Goal: Task Accomplishment & Management: Use online tool/utility

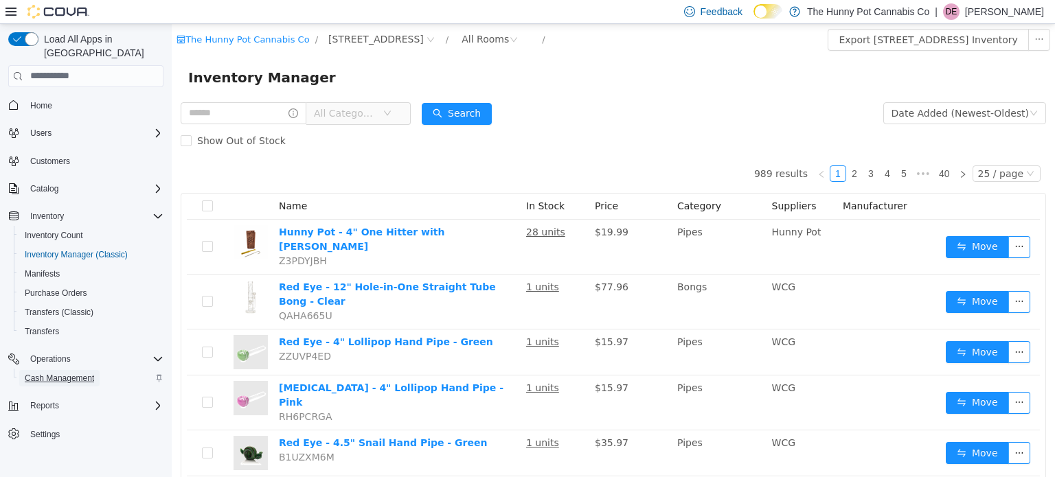
click at [76, 371] on span "Cash Management" at bounding box center [59, 378] width 69 height 16
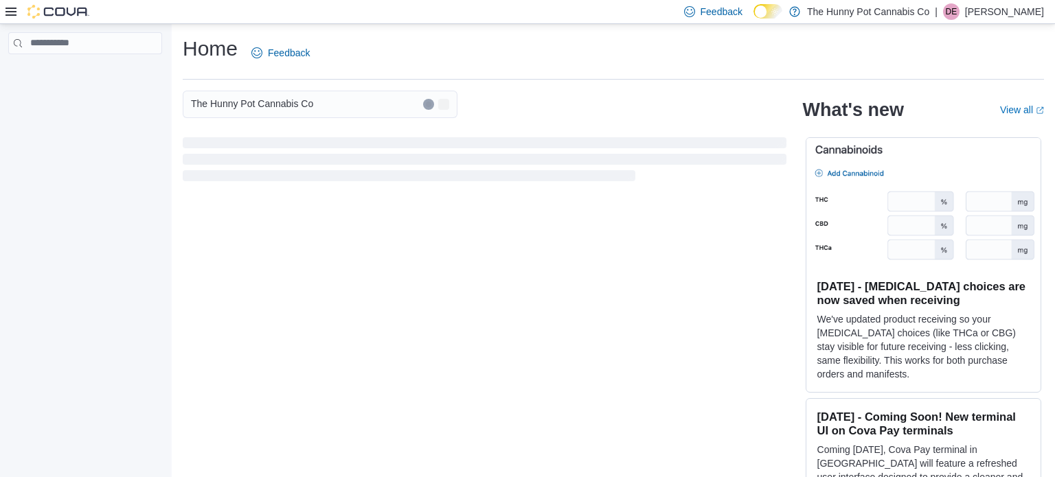
scroll to position [25, 0]
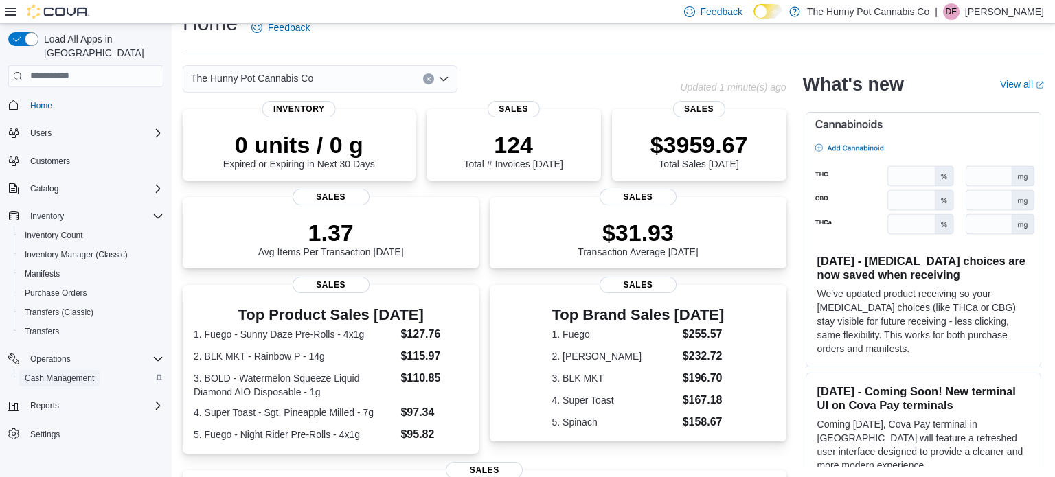
click at [61, 370] on span "Cash Management" at bounding box center [59, 378] width 69 height 16
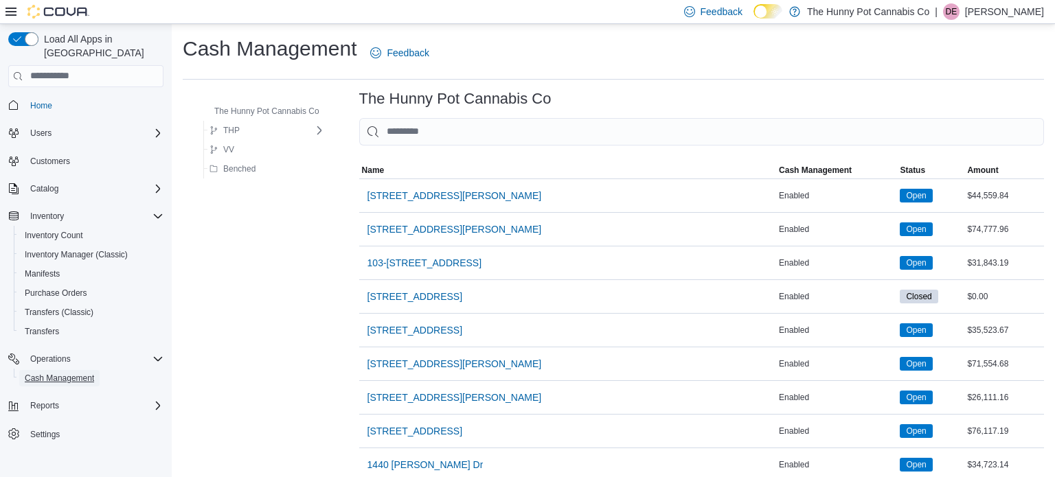
scroll to position [1220, 0]
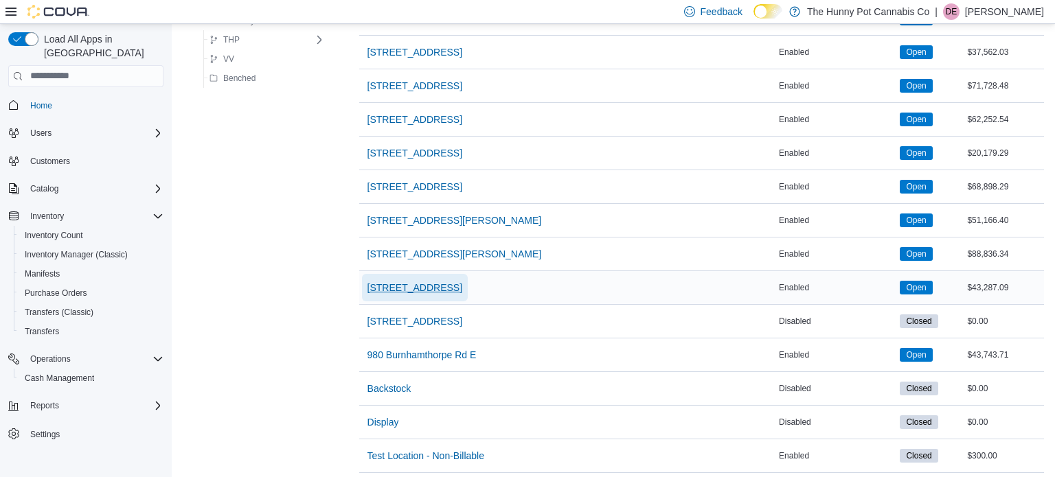
click at [406, 286] on span "[STREET_ADDRESS]" at bounding box center [414, 288] width 95 height 14
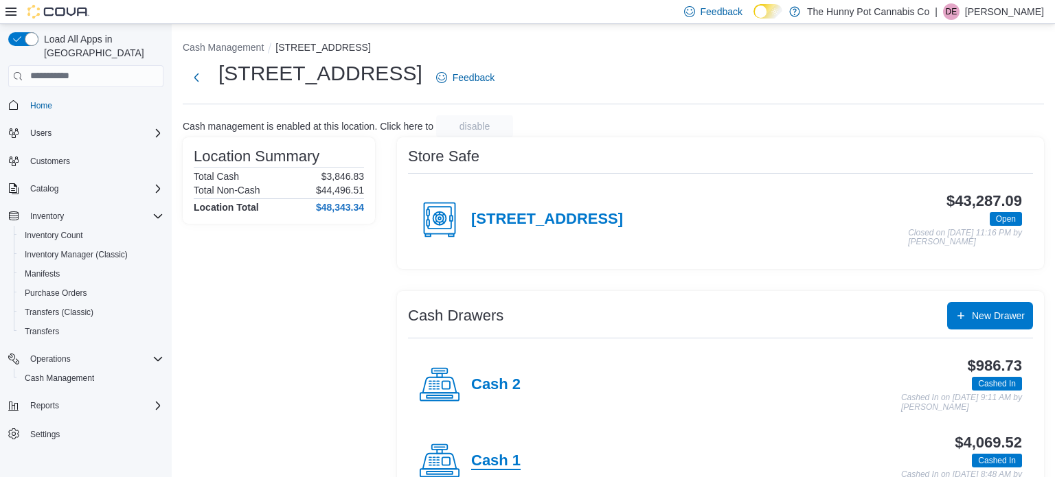
click at [473, 455] on h4 "Cash 1" at bounding box center [495, 461] width 49 height 18
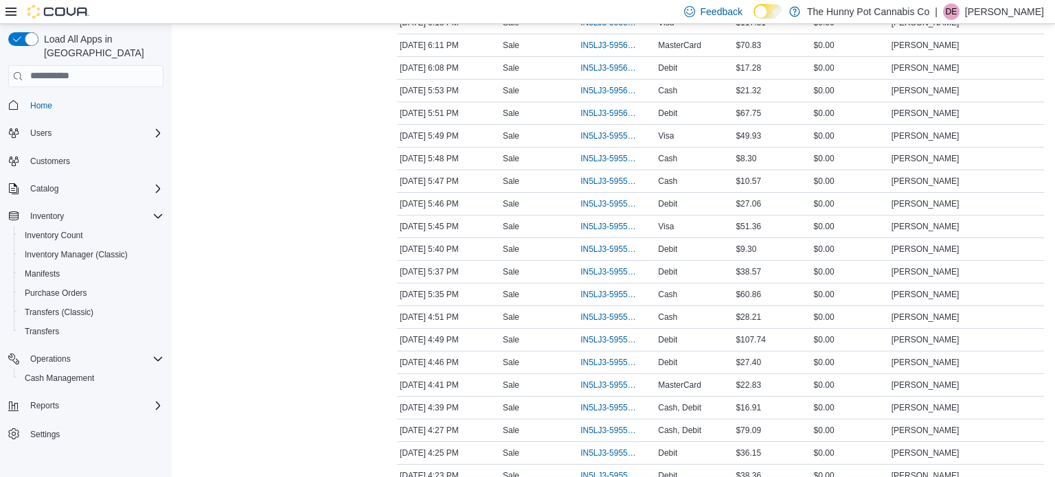
scroll to position [1171, 0]
click at [621, 469] on span "IN5LJ3-5955130" at bounding box center [609, 473] width 58 height 11
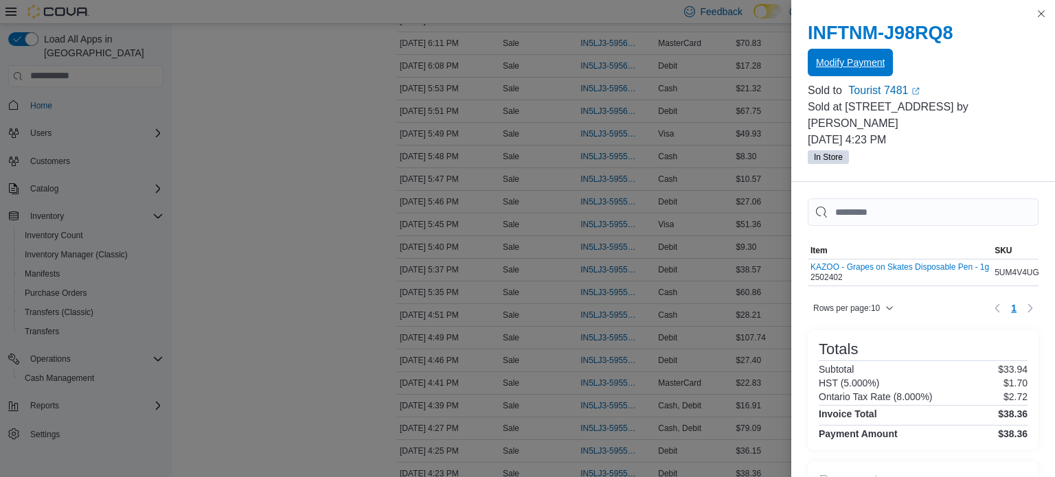
click at [851, 60] on span "Modify Payment" at bounding box center [850, 63] width 69 height 14
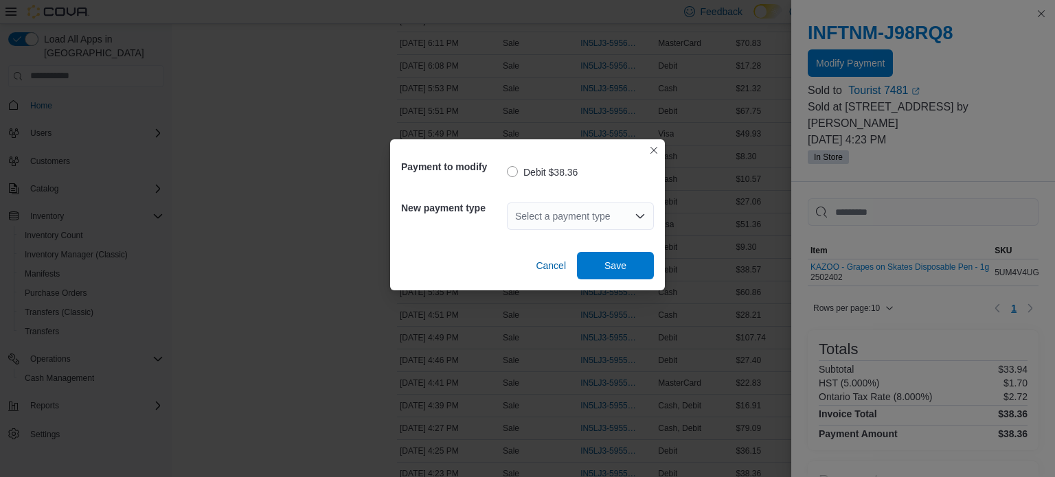
click at [578, 222] on div "Select a payment type" at bounding box center [580, 216] width 147 height 27
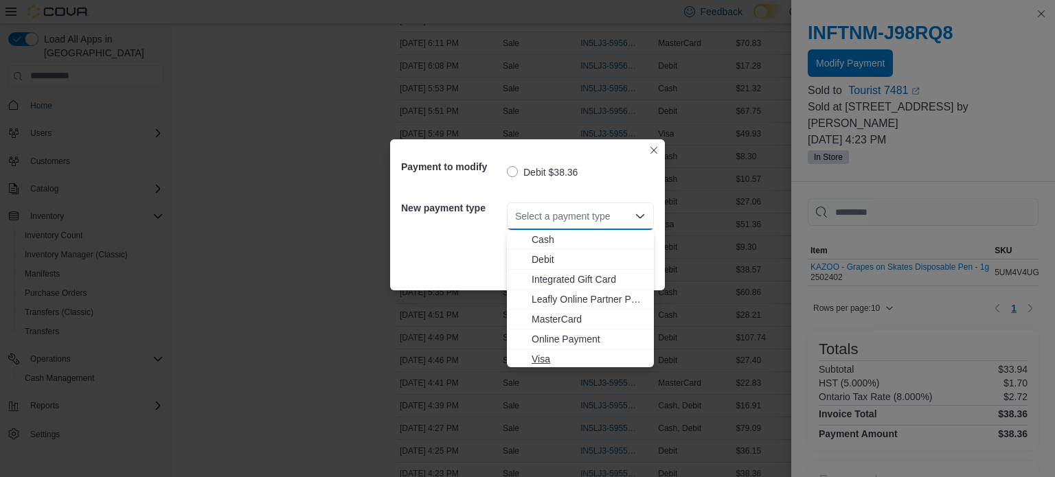
click at [518, 361] on icon "Choose from the following options" at bounding box center [520, 359] width 11 height 11
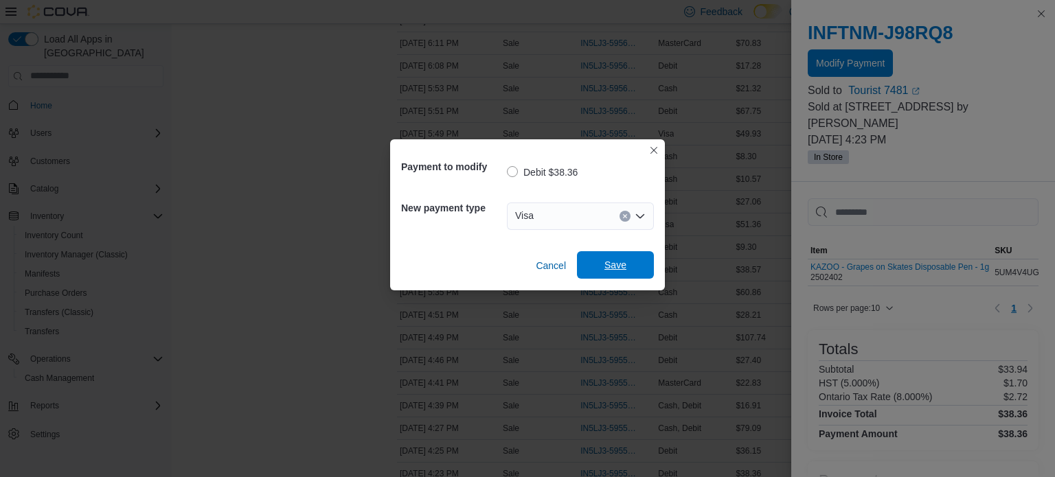
click at [623, 264] on span "Save" at bounding box center [615, 265] width 22 height 14
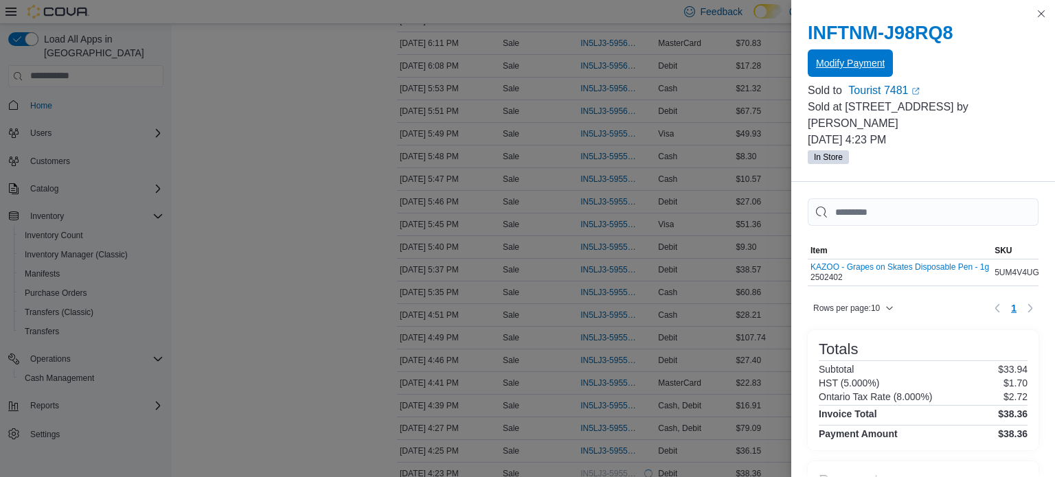
scroll to position [972, 0]
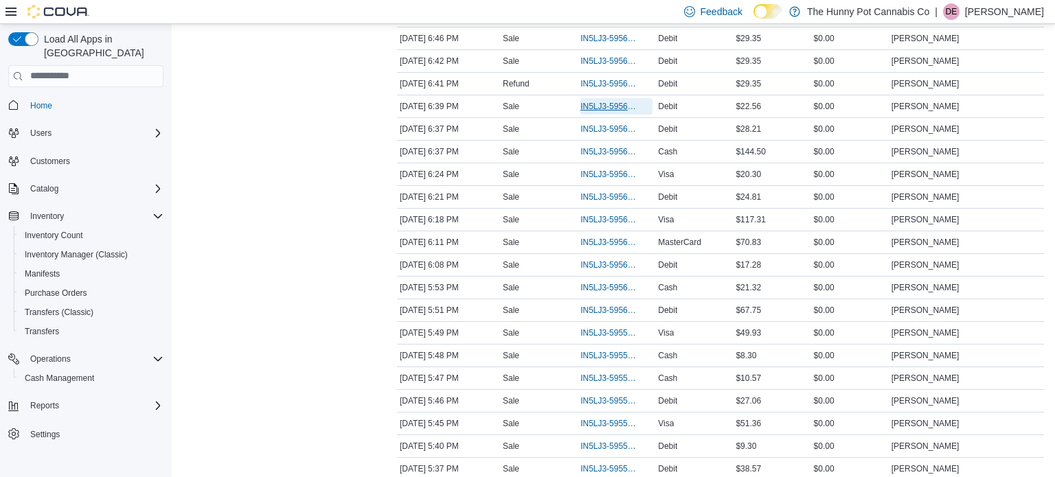
click at [607, 104] on span "IN5LJ3-5956498" at bounding box center [609, 106] width 58 height 11
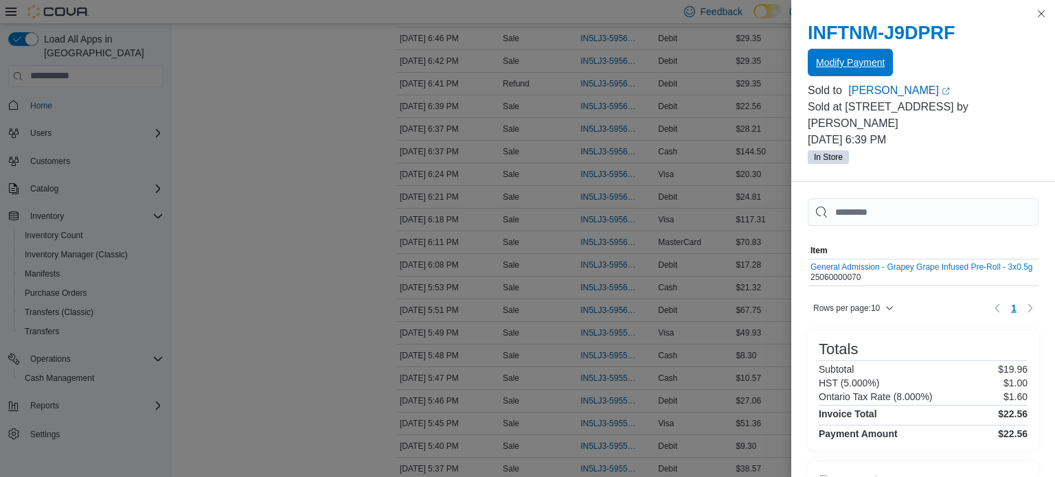
click at [853, 55] on span "Modify Payment" at bounding box center [850, 62] width 69 height 27
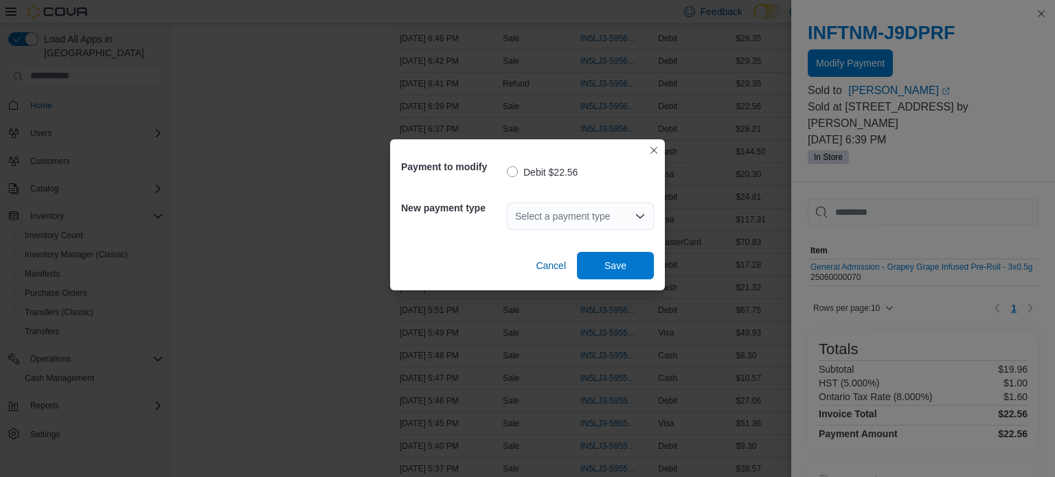
click at [632, 203] on div "Select a payment type" at bounding box center [580, 216] width 147 height 27
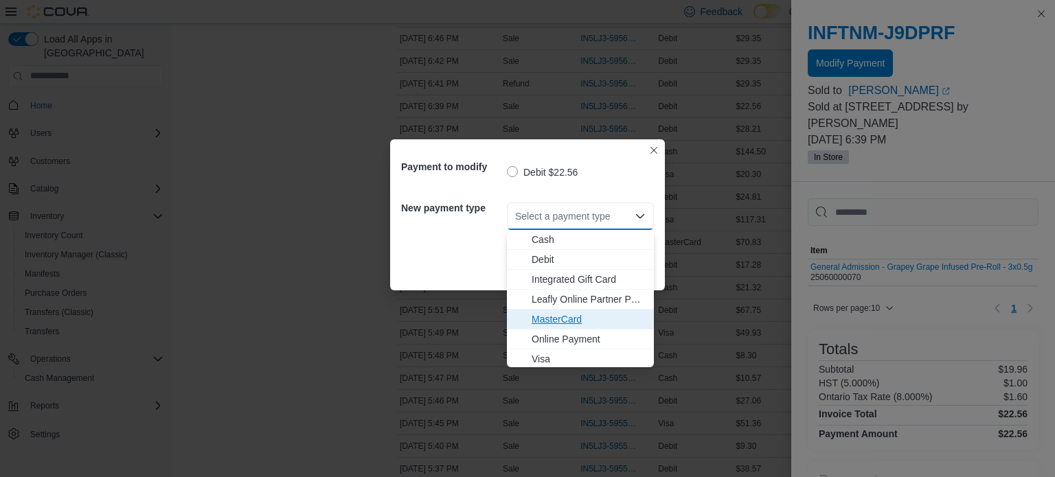
click at [569, 313] on span "MasterCard" at bounding box center [588, 319] width 114 height 14
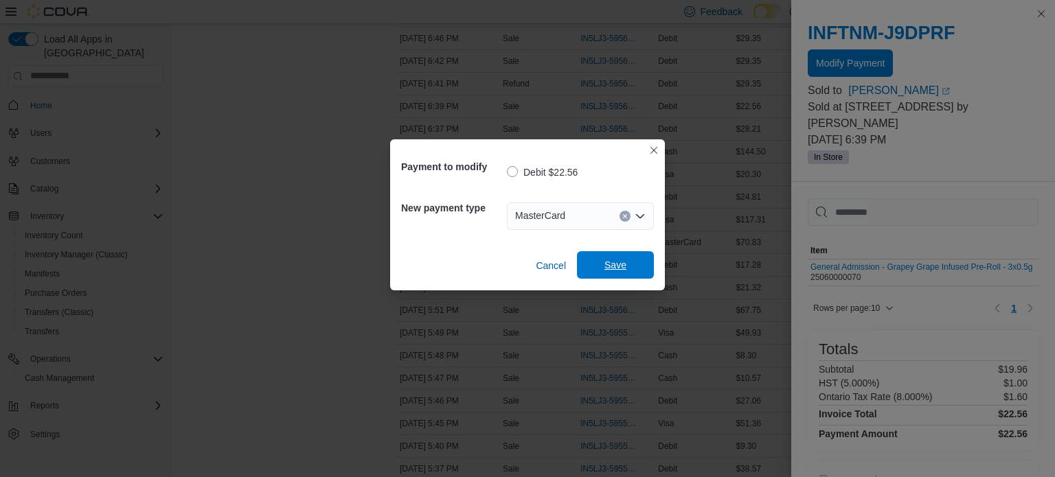
click at [622, 255] on span "Save" at bounding box center [615, 264] width 60 height 27
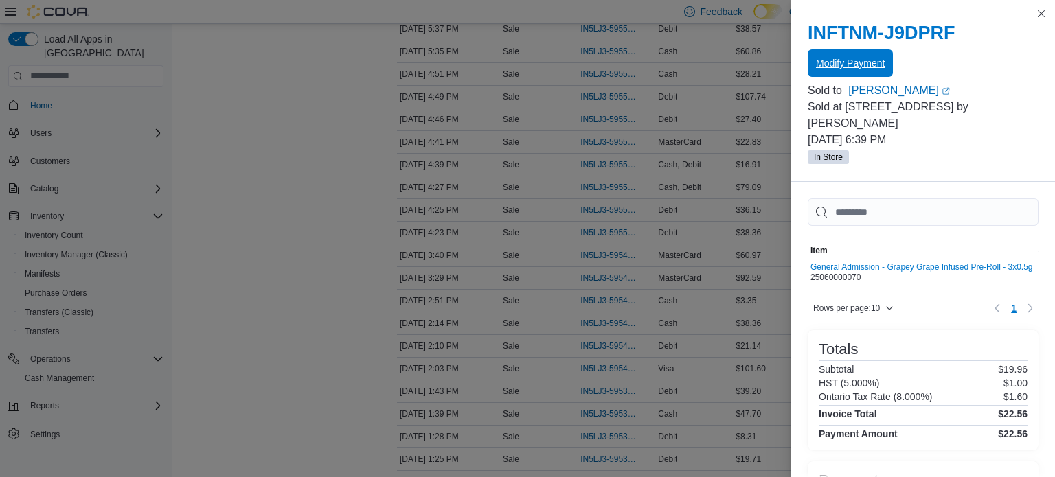
scroll to position [1420, 0]
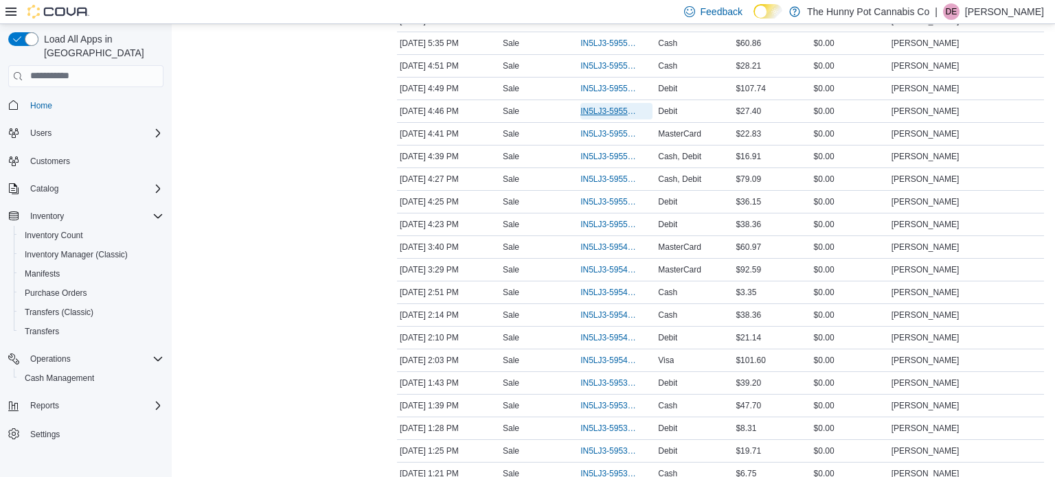
click at [615, 106] on span "IN5LJ3-5955330" at bounding box center [609, 111] width 58 height 11
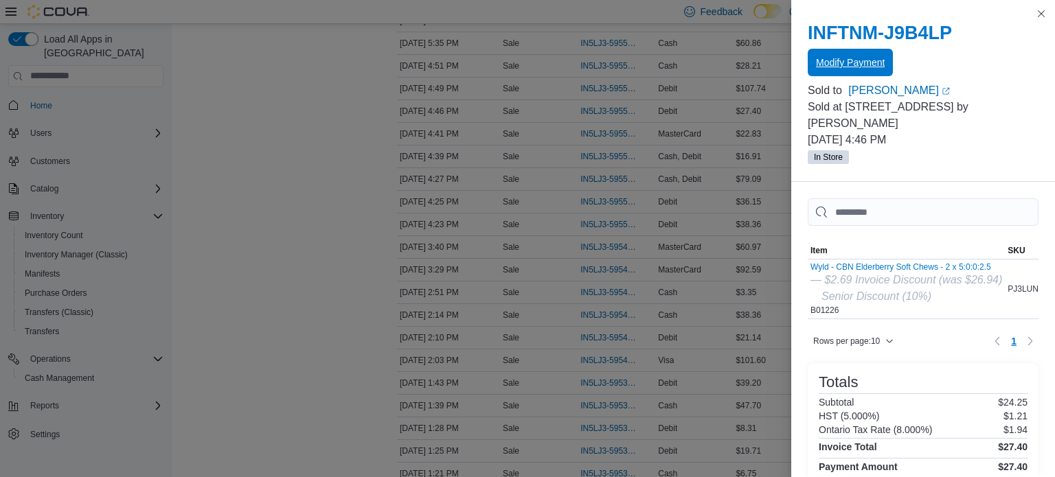
click at [839, 64] on span "Modify Payment" at bounding box center [850, 63] width 69 height 14
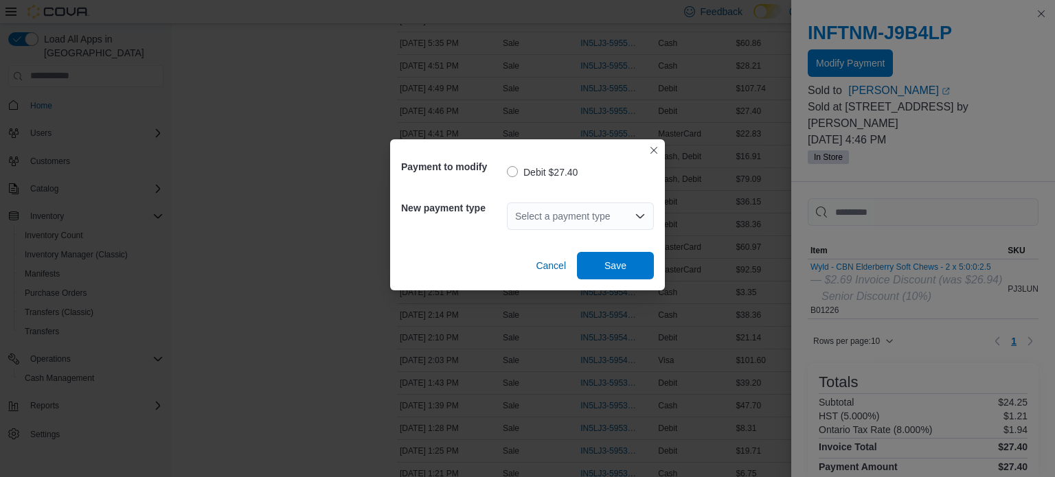
click at [612, 207] on div "Select a payment type" at bounding box center [580, 216] width 147 height 27
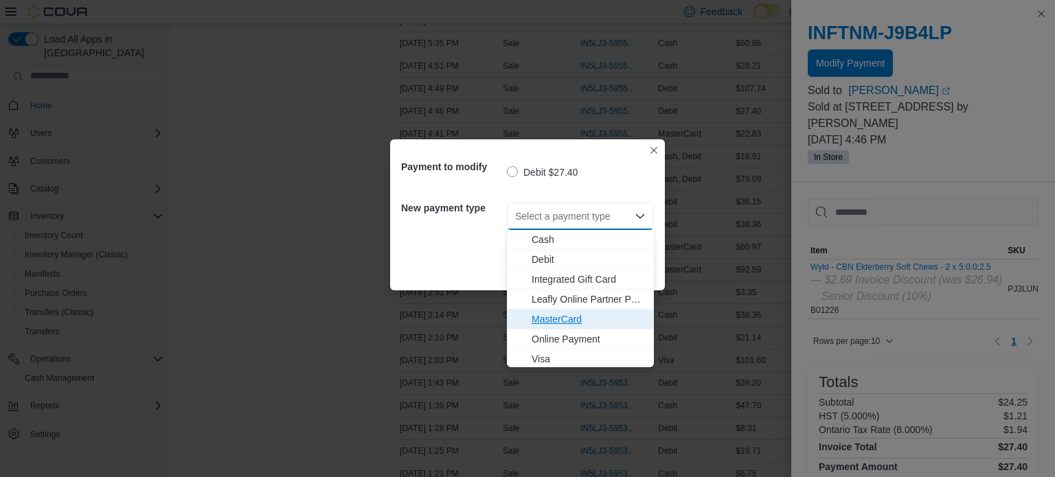
click at [557, 323] on span "MasterCard" at bounding box center [588, 319] width 114 height 14
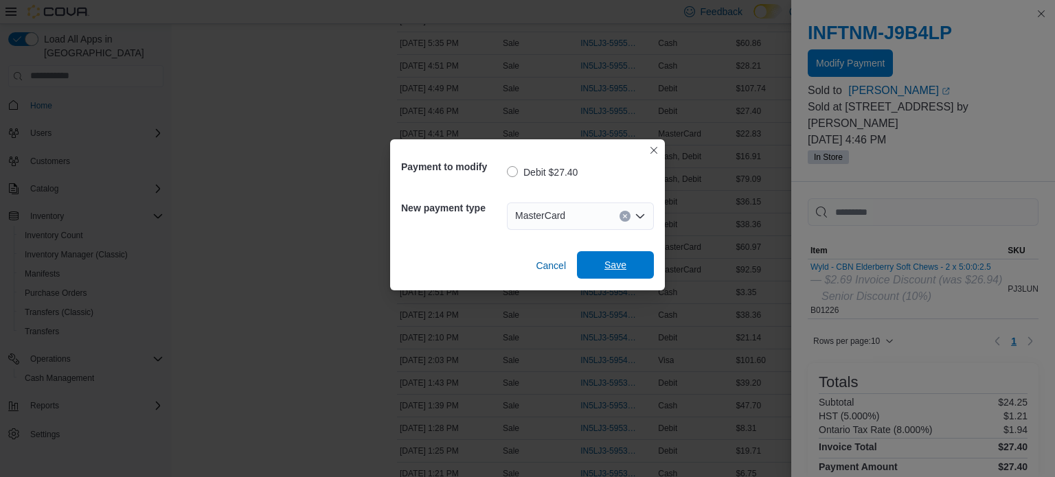
click at [636, 252] on span "Save" at bounding box center [615, 264] width 60 height 27
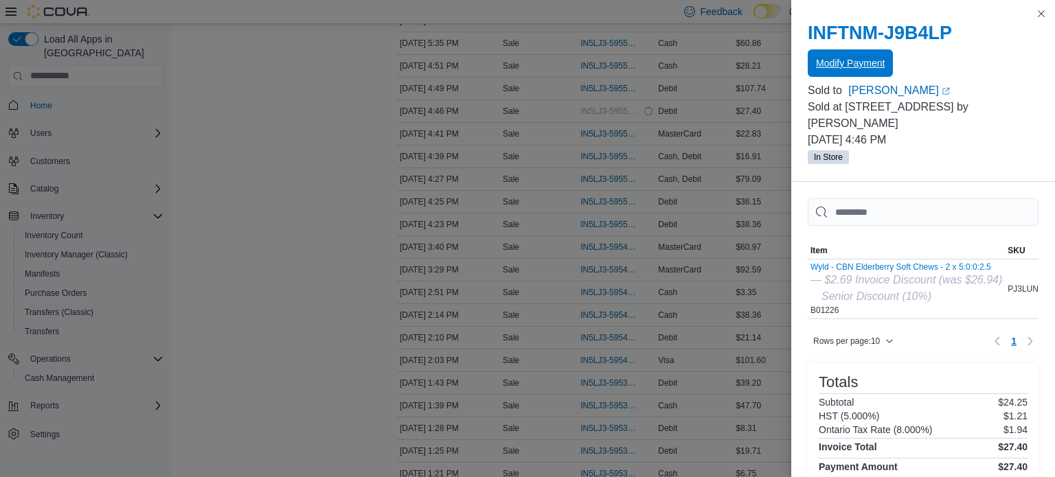
scroll to position [0, 0]
click at [1038, 12] on button "Close this dialog" at bounding box center [1041, 13] width 16 height 16
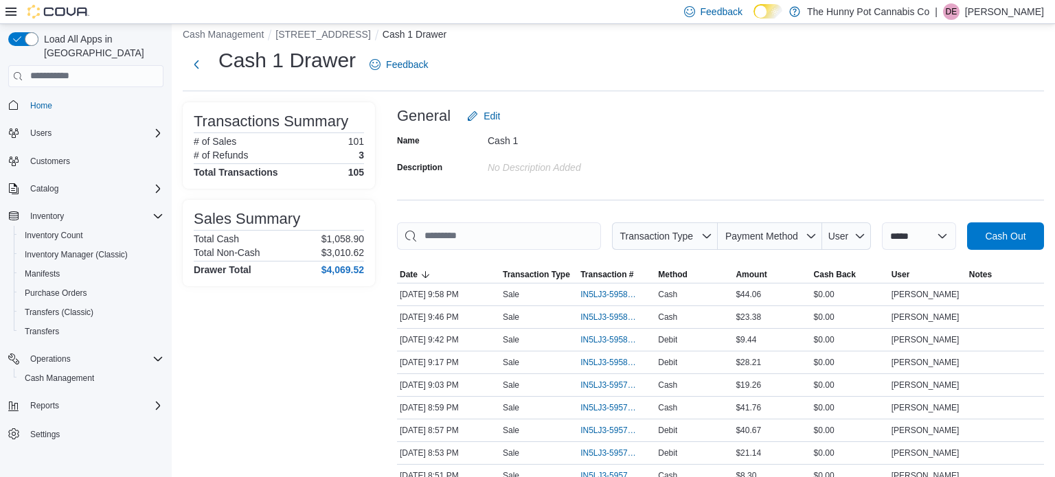
scroll to position [1173, 0]
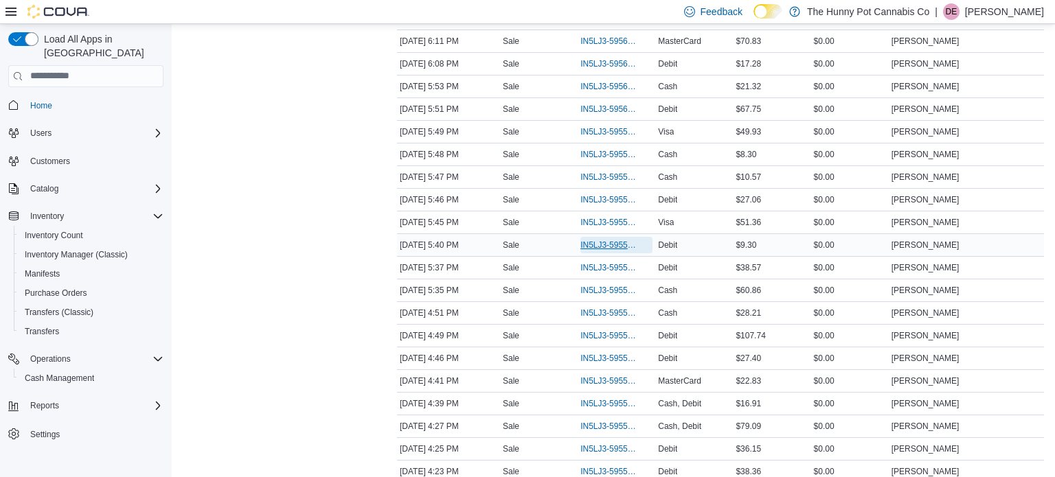
click at [623, 240] on span "IN5LJ3-5955881" at bounding box center [609, 245] width 58 height 11
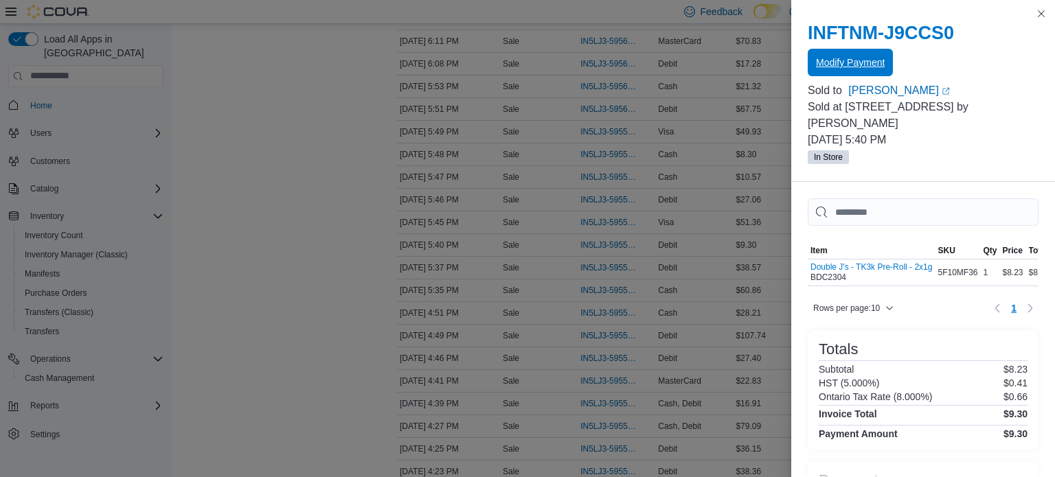
click at [866, 60] on span "Modify Payment" at bounding box center [850, 63] width 69 height 14
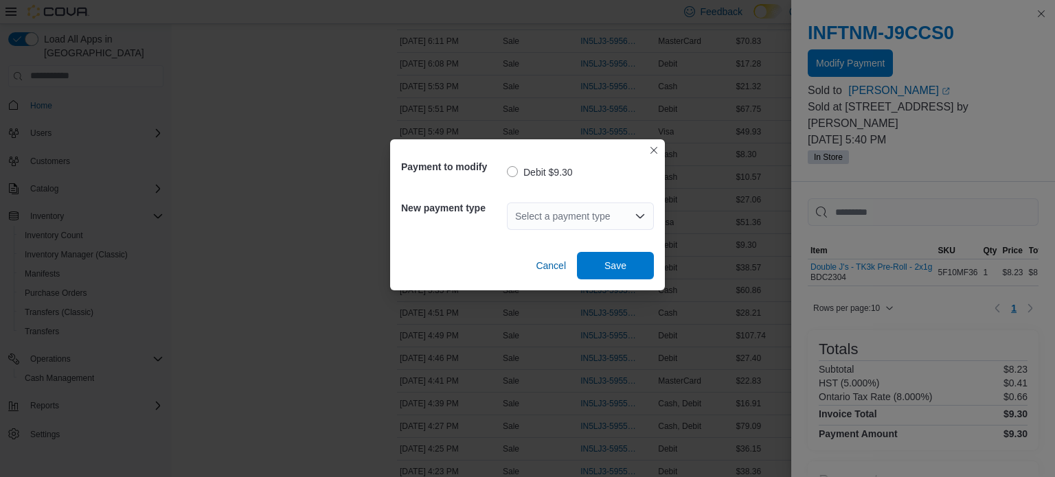
click at [577, 218] on div "Select a payment type" at bounding box center [580, 216] width 147 height 27
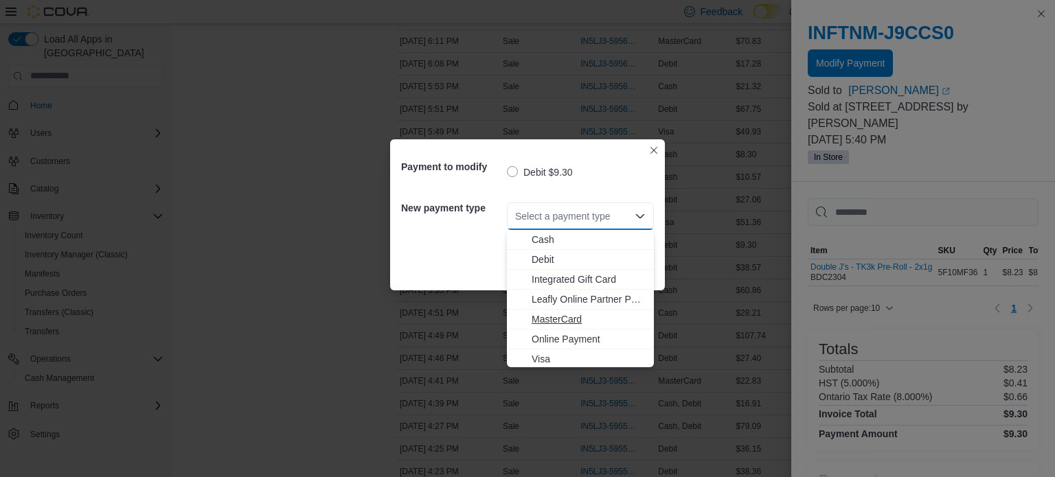
click at [552, 314] on span "MasterCard" at bounding box center [588, 319] width 114 height 14
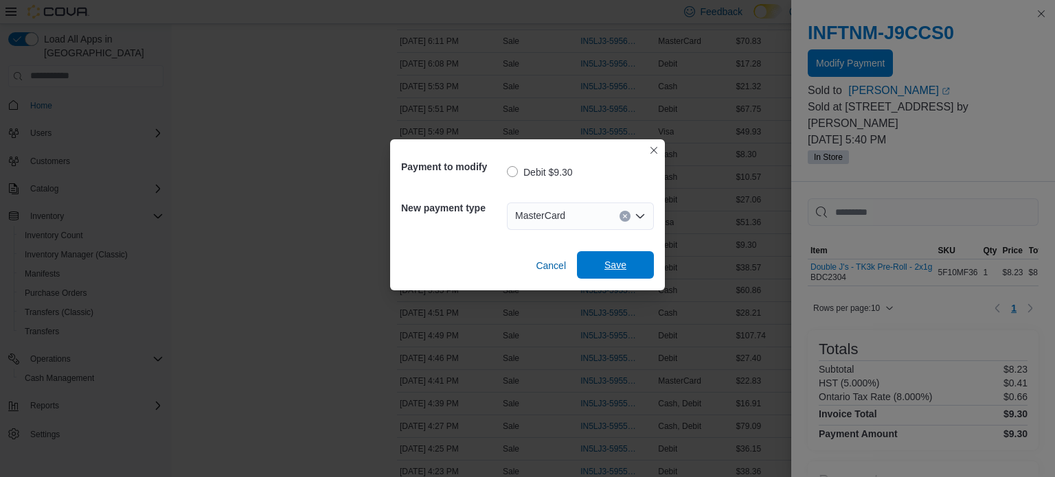
click at [612, 263] on span "Save" at bounding box center [615, 265] width 22 height 14
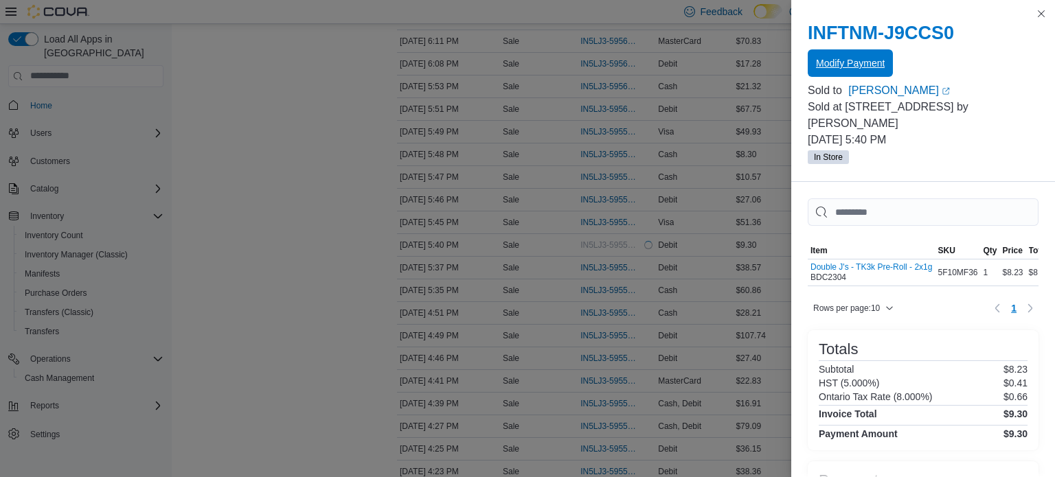
scroll to position [0, 0]
